Goal: Task Accomplishment & Management: Complete application form

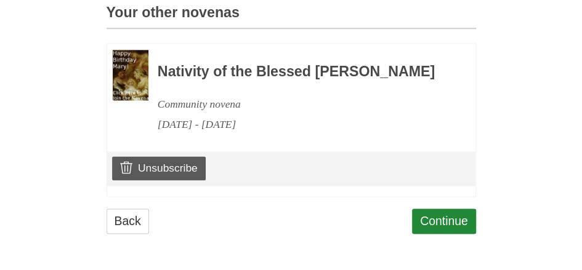
scroll to position [581, 0]
click at [422, 222] on link "Continue" at bounding box center [444, 221] width 64 height 25
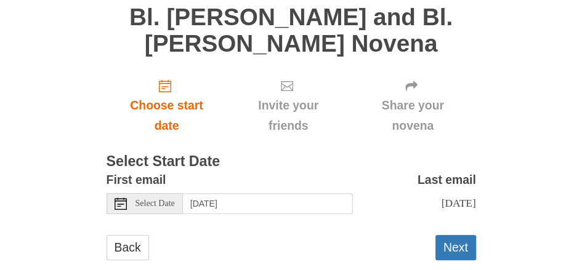
scroll to position [123, 0]
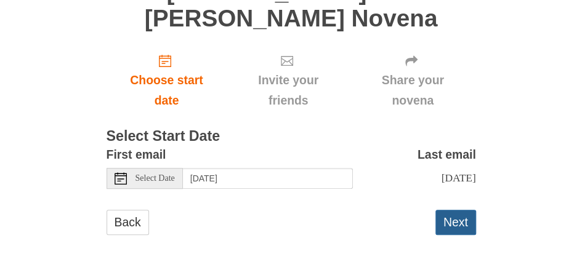
click at [469, 235] on button "Next" at bounding box center [455, 222] width 41 height 25
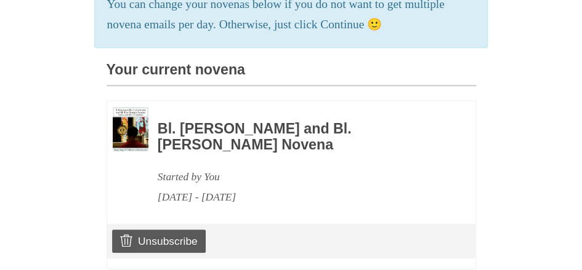
scroll to position [369, 0]
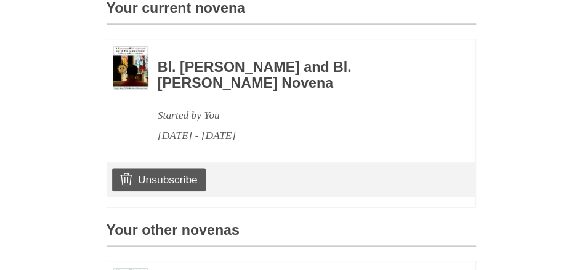
click at [188, 91] on h3 "Bl. [PERSON_NAME] and Bl. [PERSON_NAME] Novena" at bounding box center [300, 75] width 284 height 31
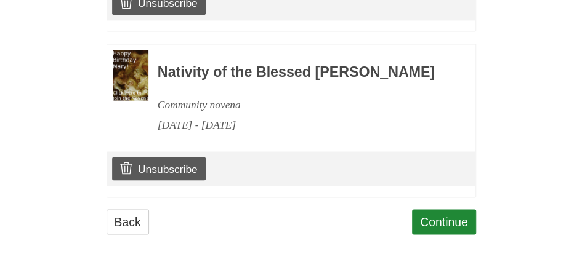
scroll to position [801, 0]
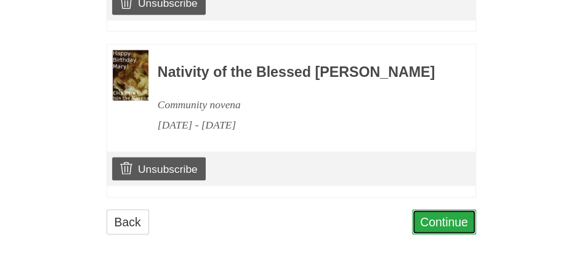
click at [427, 228] on link "Continue" at bounding box center [444, 221] width 64 height 25
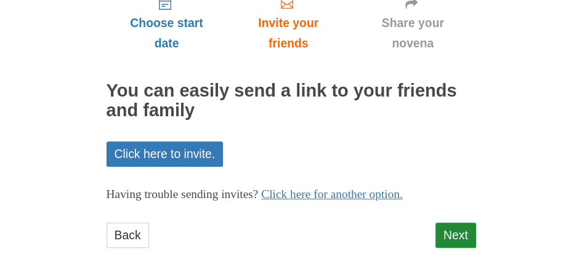
scroll to position [185, 0]
